Goal: Information Seeking & Learning: Check status

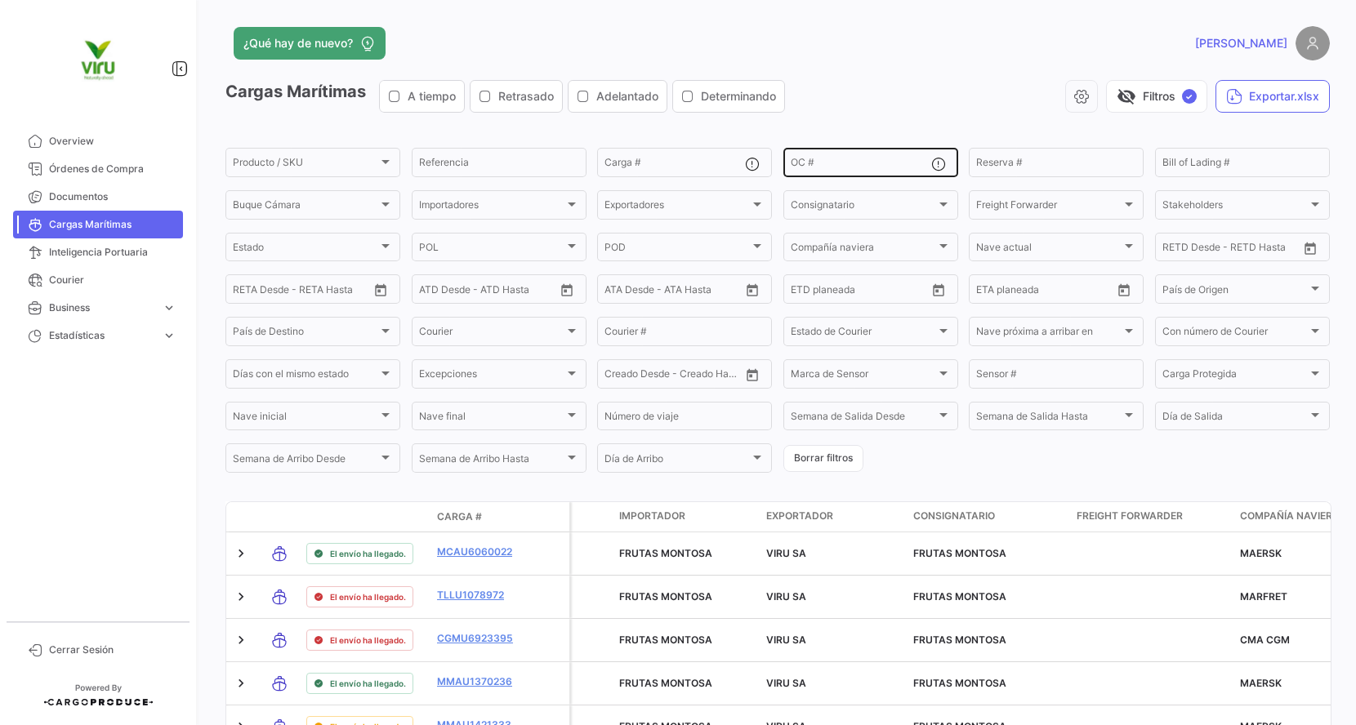
click at [849, 172] on div "OC #" at bounding box center [861, 161] width 140 height 32
paste input "20072942,20075834,20076103,20075674,20075675,,,,,,,,,,,,,,,,,,,,,,,,,,,,,,,,,,,…"
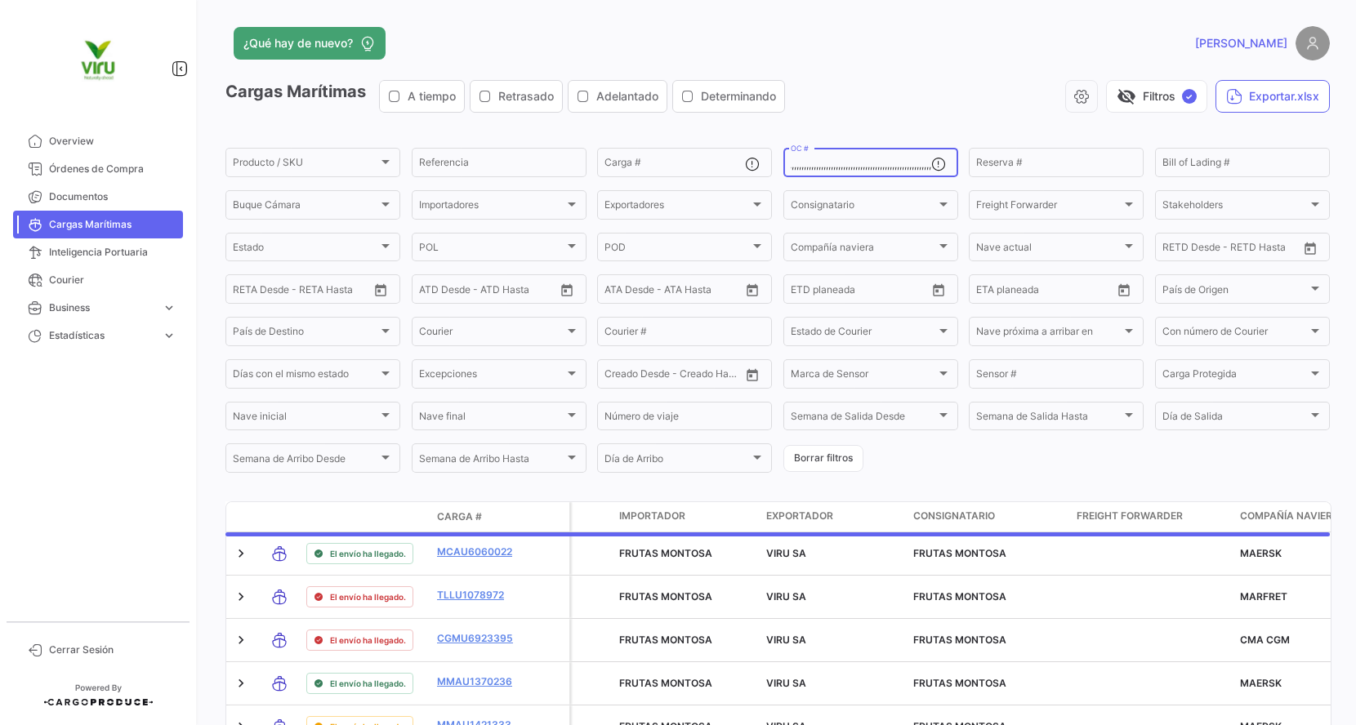
scroll to position [0, 439]
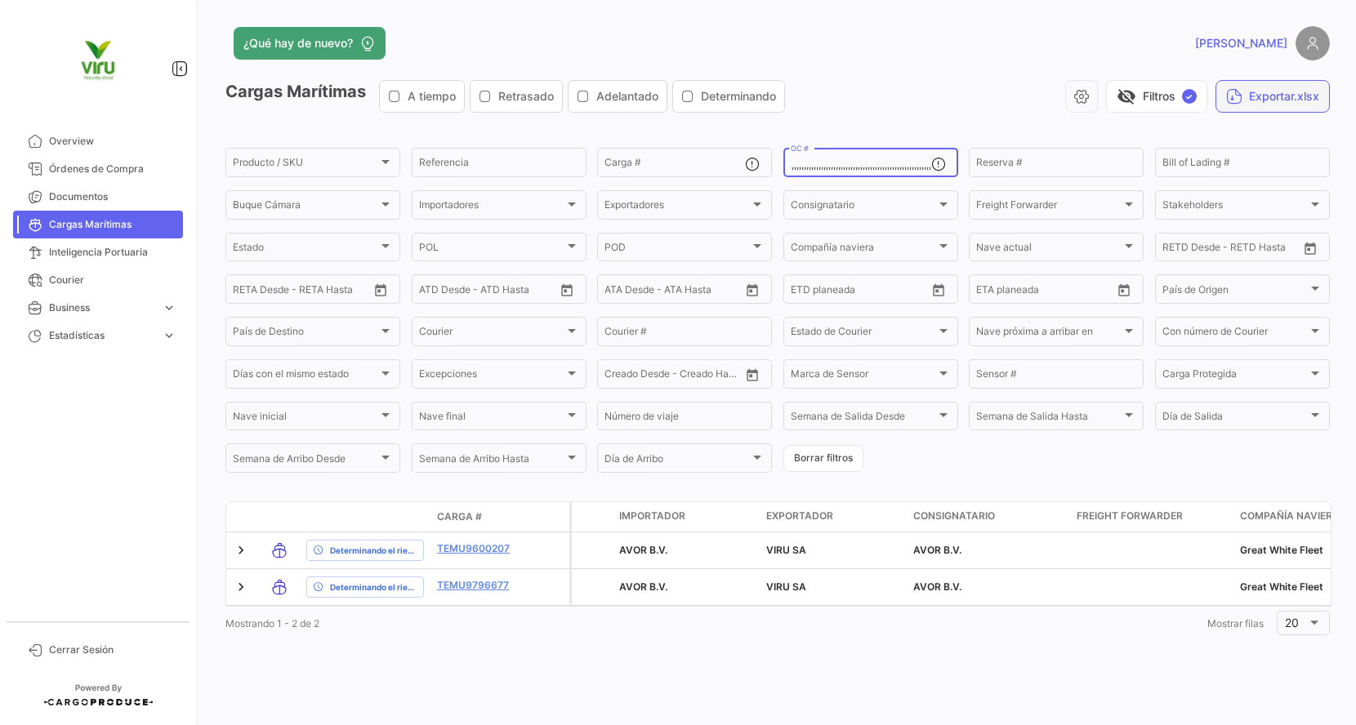
type input "20072942,20075834,20076103,20075674,20075675,,,,,,,,,,,,,,,,,,,,,,,,,,,,,,,,,,,…"
click at [1269, 97] on button "Exportar.xlsx" at bounding box center [1272, 96] width 114 height 33
click at [844, 169] on input "20072942,20075834,20076103,20075674,20075675,,,,,,,,,,,,,,,,,,,,,,,,,,,,,,,,,,,…" at bounding box center [861, 164] width 140 height 11
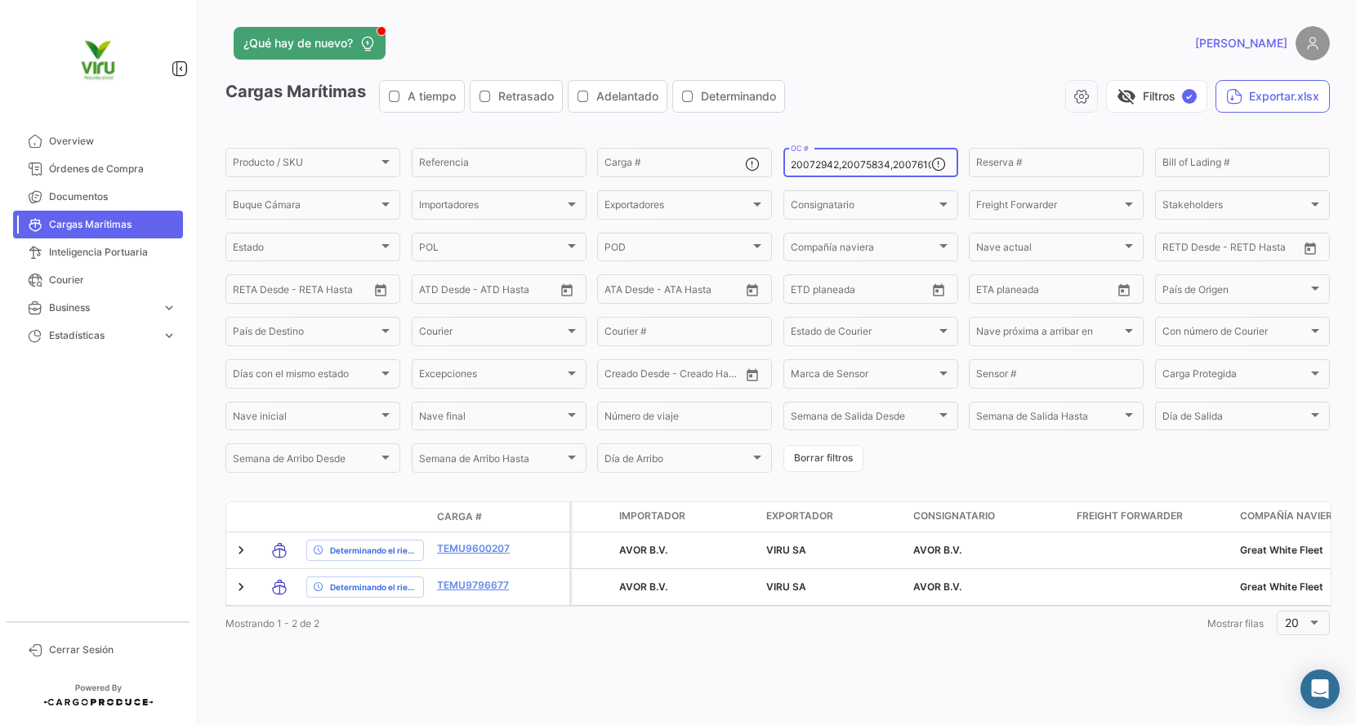
click at [844, 169] on input "20072942,20075834,20076103,20075674,20075675,,,,,,,,,,,,,,,,,,,,,,,,,,,,,,,,,,,…" at bounding box center [861, 164] width 140 height 11
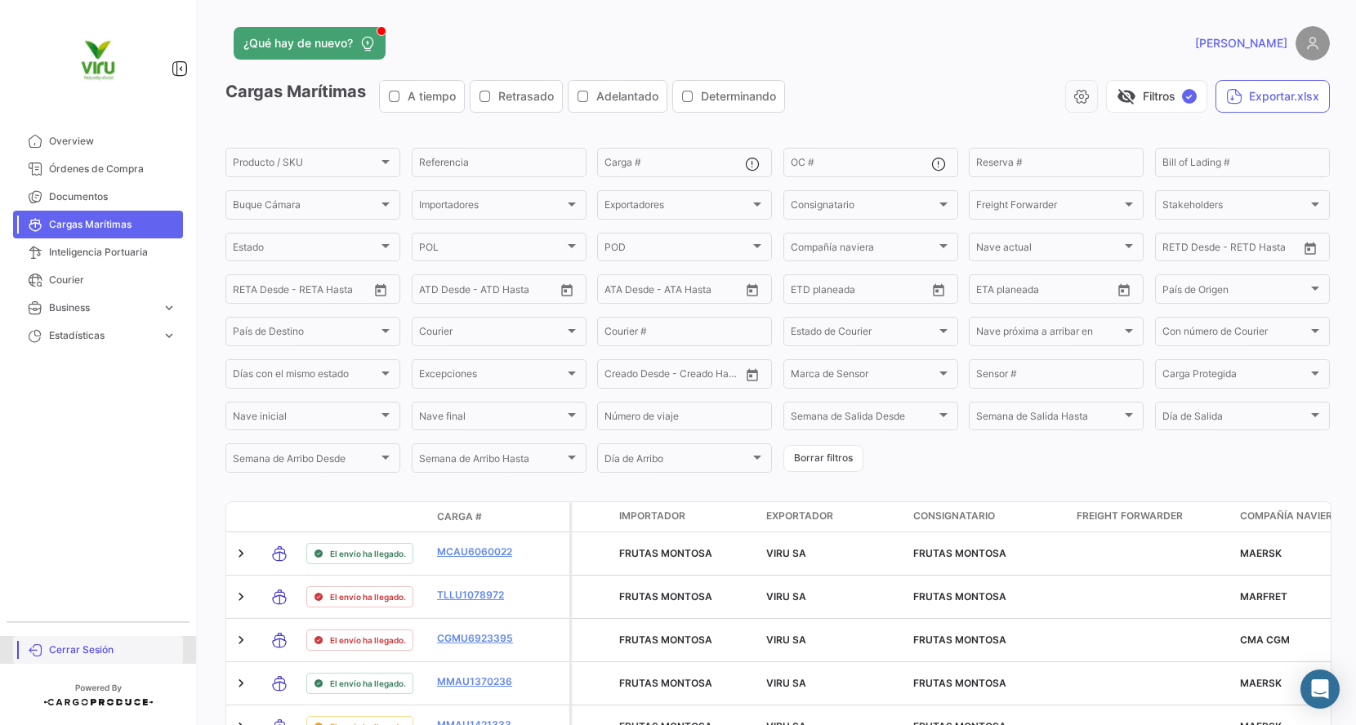
click at [87, 651] on span "Cerrar Sesión" at bounding box center [112, 650] width 127 height 15
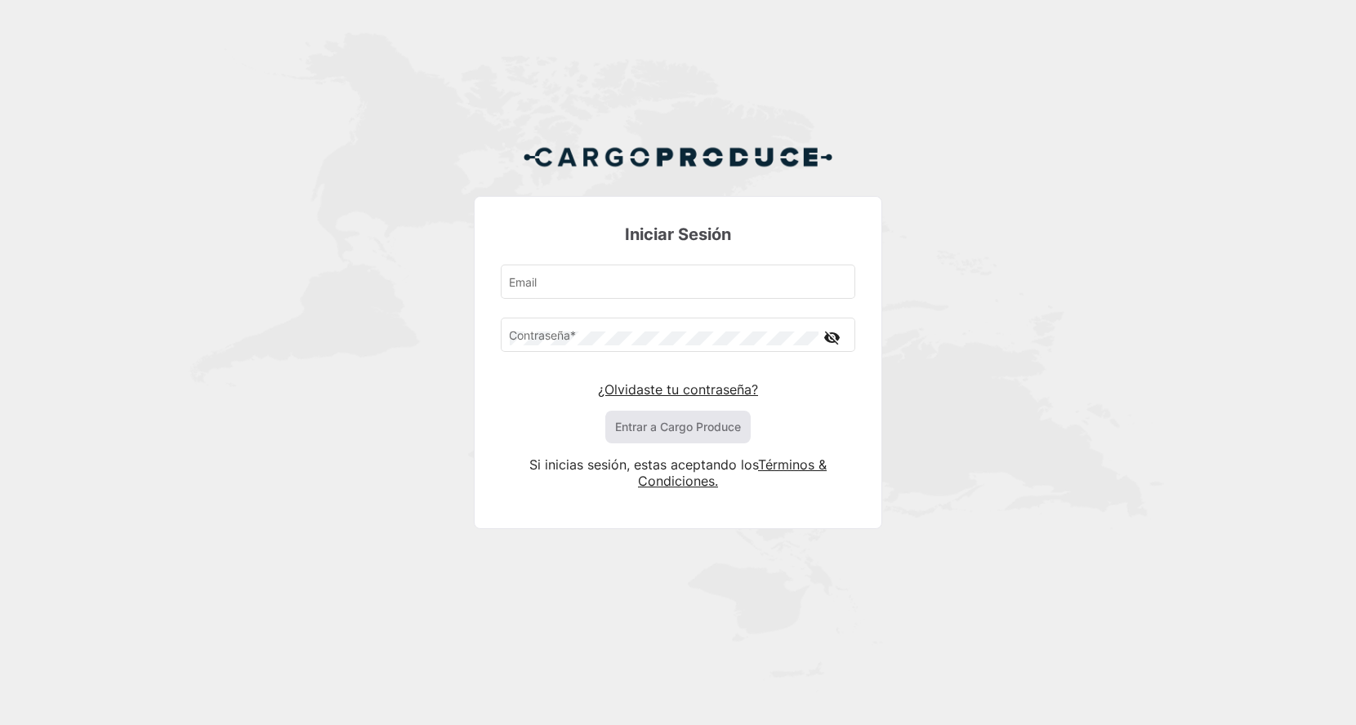
type input "[EMAIL_ADDRESS][DOMAIN_NAME]"
